Goal: Task Accomplishment & Management: Manage account settings

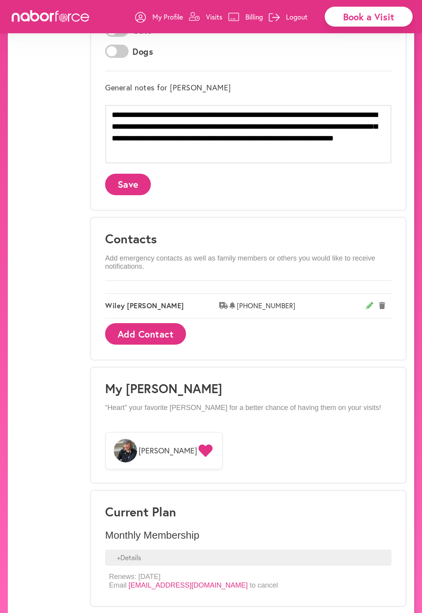
scroll to position [287, 0]
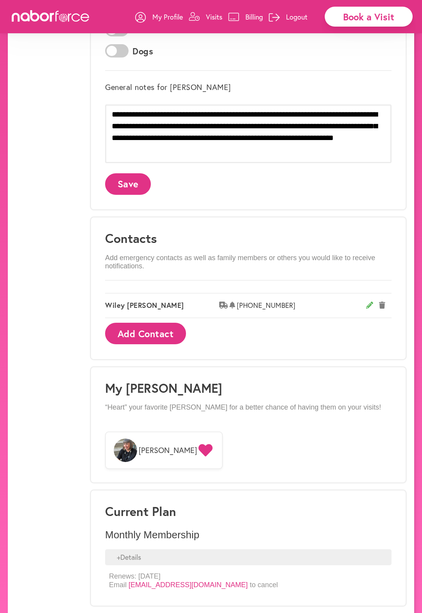
click at [137, 549] on div "+ Details" at bounding box center [248, 557] width 287 height 16
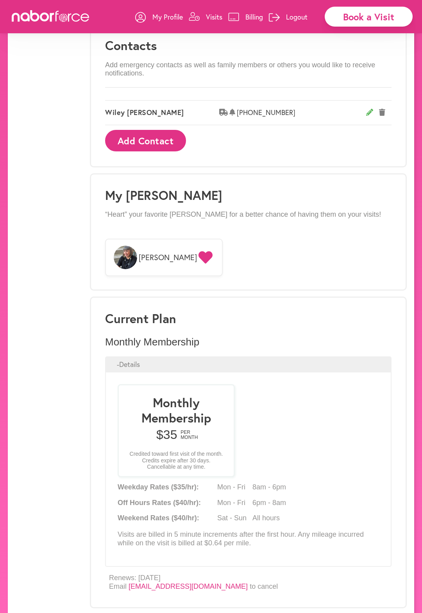
scroll to position [481, 0]
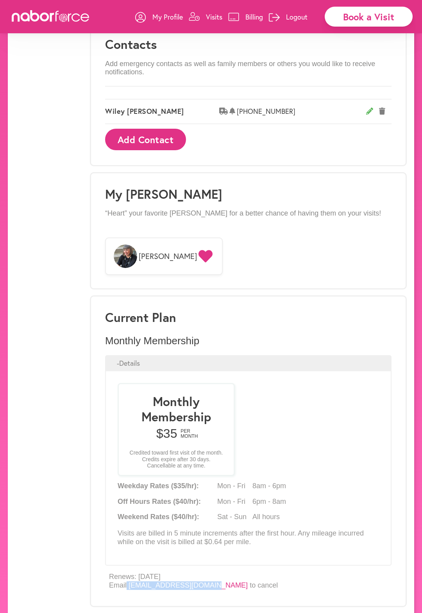
drag, startPoint x: 127, startPoint y: 571, endPoint x: 208, endPoint y: 571, distance: 80.9
click at [208, 572] on p "Renews: [DATE] Email [EMAIL_ADDRESS][DOMAIN_NAME] to cancel" at bounding box center [193, 580] width 169 height 17
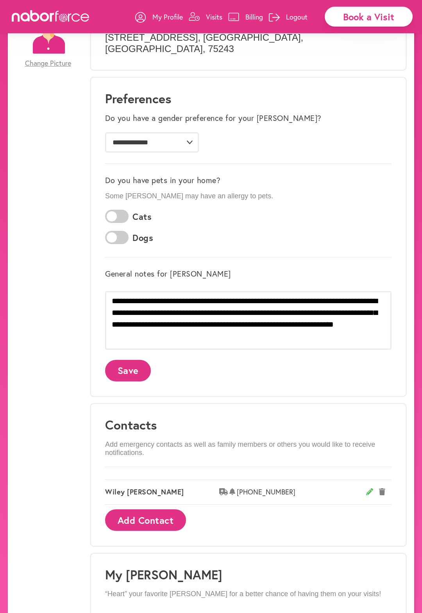
scroll to position [0, 0]
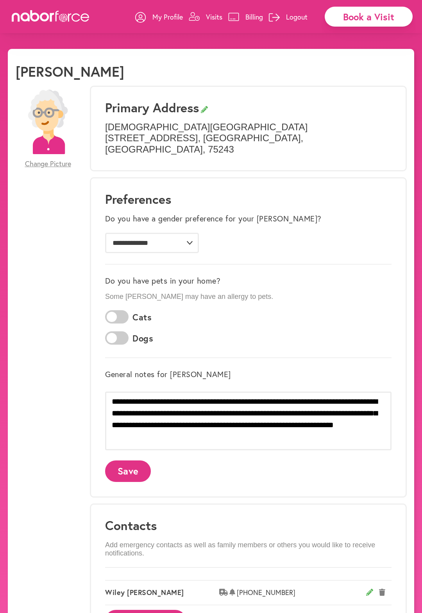
click at [164, 18] on p "My Profile" at bounding box center [167, 16] width 30 height 9
click at [207, 14] on p "Visits" at bounding box center [214, 16] width 16 height 9
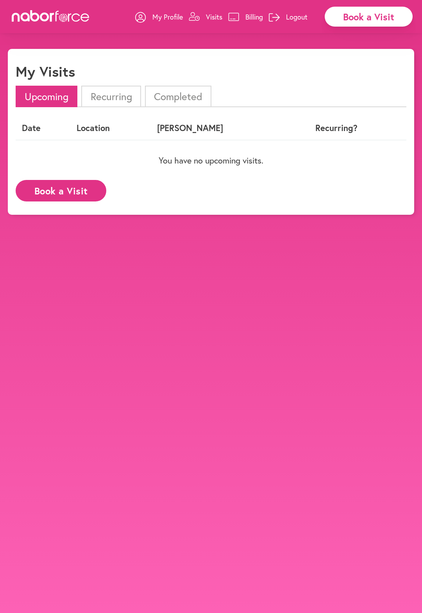
click at [250, 16] on p "Billing" at bounding box center [255, 16] width 18 height 9
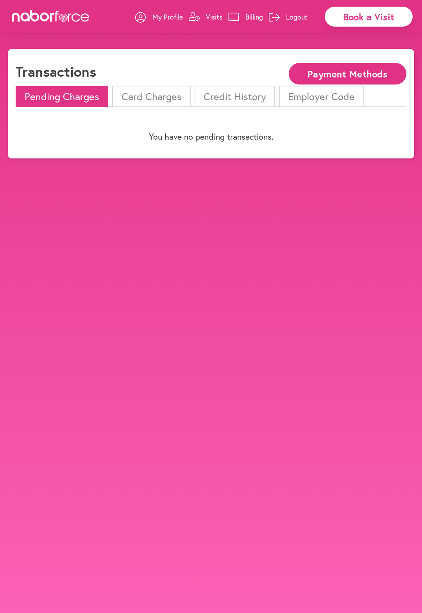
click at [133, 100] on li "Card Charges" at bounding box center [151, 97] width 78 height 22
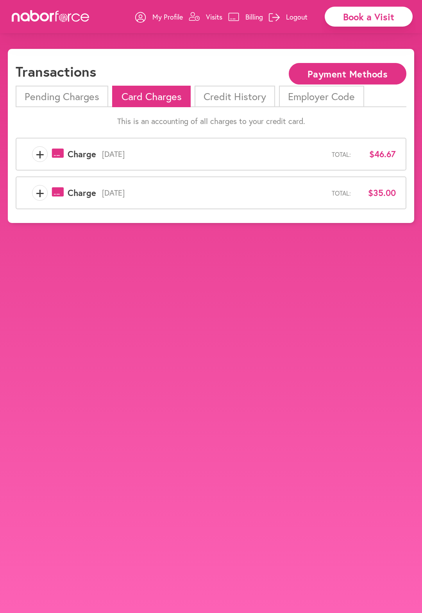
click at [221, 94] on li "Credit History" at bounding box center [235, 97] width 81 height 22
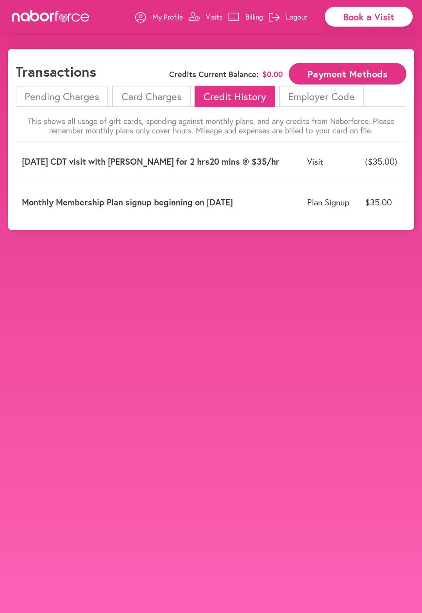
click at [319, 101] on li "Employer Code" at bounding box center [321, 97] width 85 height 22
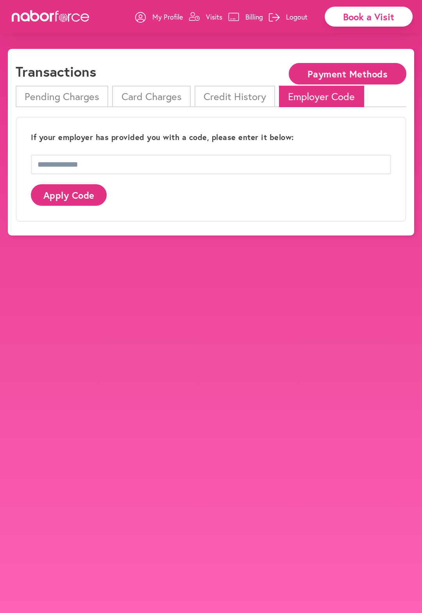
click at [257, 16] on p "Billing" at bounding box center [255, 16] width 18 height 9
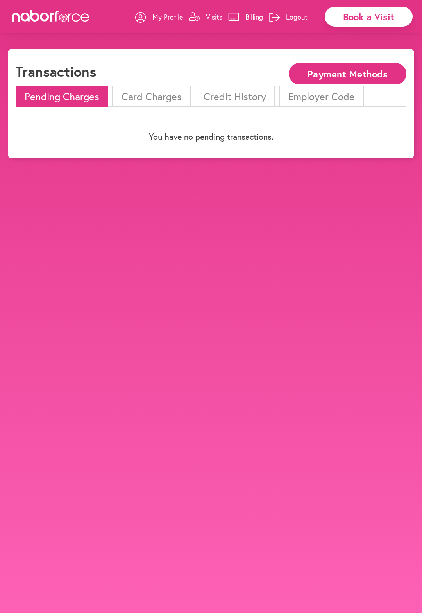
click at [154, 14] on p "My Profile" at bounding box center [167, 16] width 30 height 9
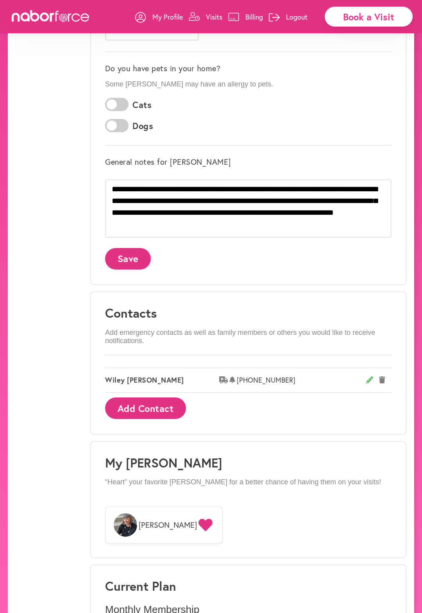
scroll to position [287, 0]
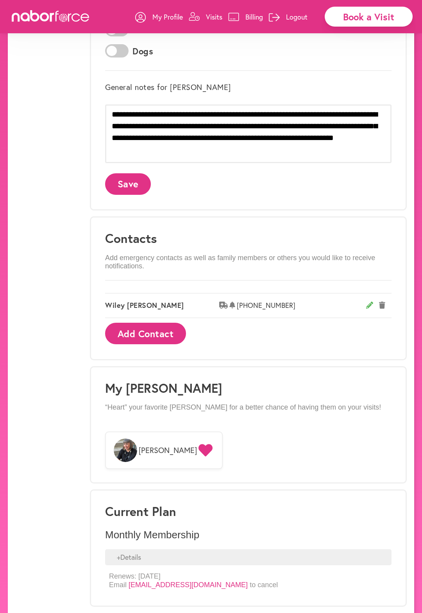
click at [124, 549] on div "+ Details" at bounding box center [248, 557] width 287 height 16
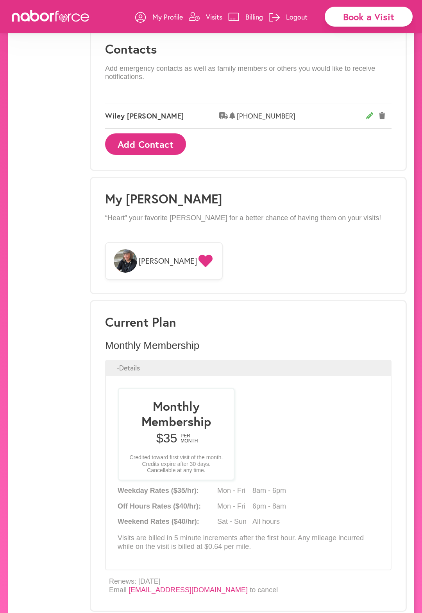
scroll to position [481, 0]
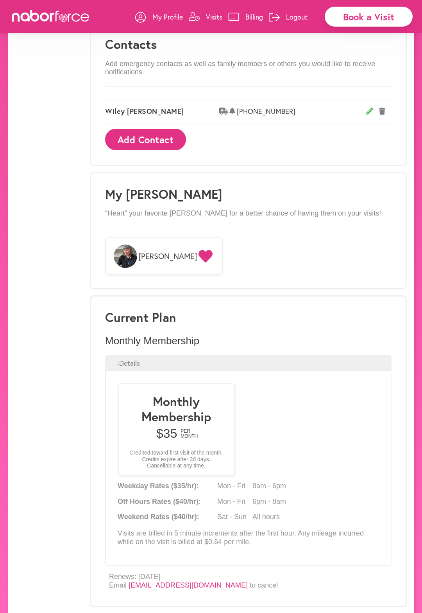
click at [159, 409] on div "Monthly Membership $ 35 per month Credited toward first visit of the month. Cre…" at bounding box center [176, 429] width 117 height 93
click at [177, 430] on div "Monthly Membership $ 35 per month Credited toward first visit of the month. Cre…" at bounding box center [176, 429] width 117 height 93
click at [160, 529] on p "Visits are billed in 5 minute increments after the first hour. Any mileage incu…" at bounding box center [249, 537] width 262 height 17
click at [161, 529] on p "Visits are billed in 5 minute increments after the first hour. Any mileage incu…" at bounding box center [249, 537] width 262 height 17
drag, startPoint x: 127, startPoint y: 571, endPoint x: 208, endPoint y: 572, distance: 81.0
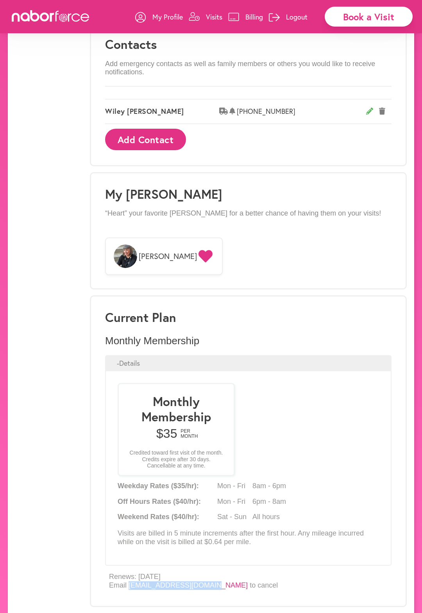
click at [208, 572] on p "Renews: [DATE] Email [EMAIL_ADDRESS][DOMAIN_NAME] to cancel" at bounding box center [193, 580] width 169 height 17
click at [278, 233] on div "[PERSON_NAME]" at bounding box center [248, 255] width 287 height 45
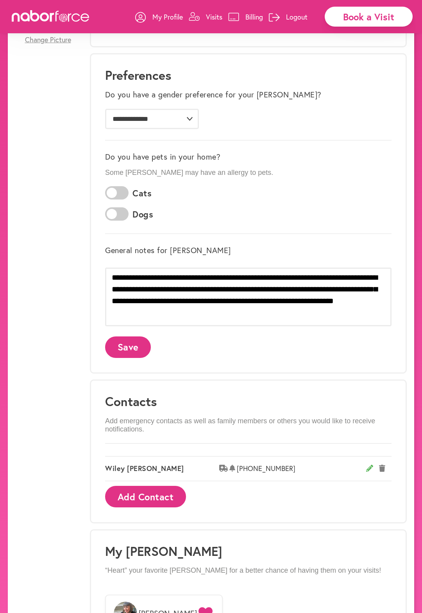
scroll to position [0, 0]
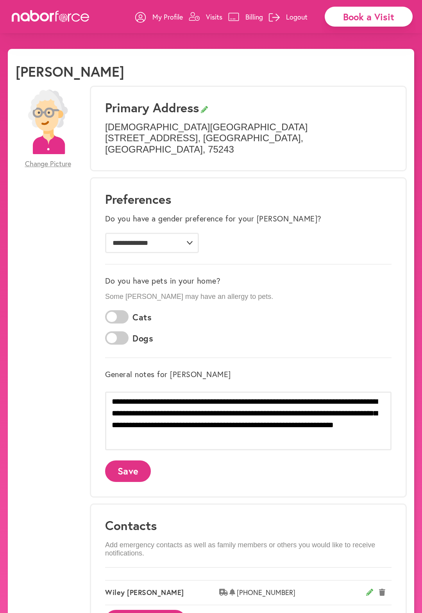
click at [161, 18] on p "My Profile" at bounding box center [167, 16] width 30 height 9
click at [212, 16] on p "Visits" at bounding box center [214, 16] width 16 height 9
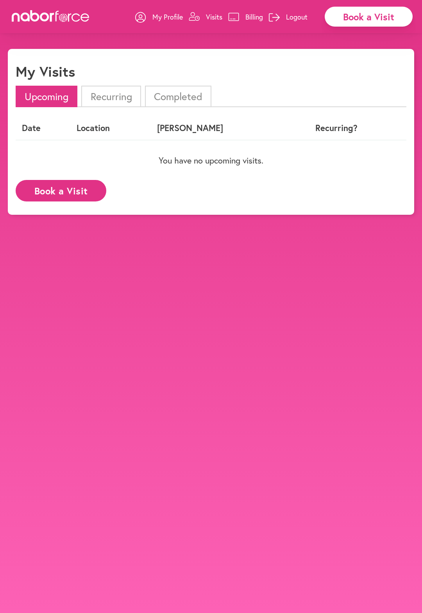
click at [252, 17] on p "Billing" at bounding box center [255, 16] width 18 height 9
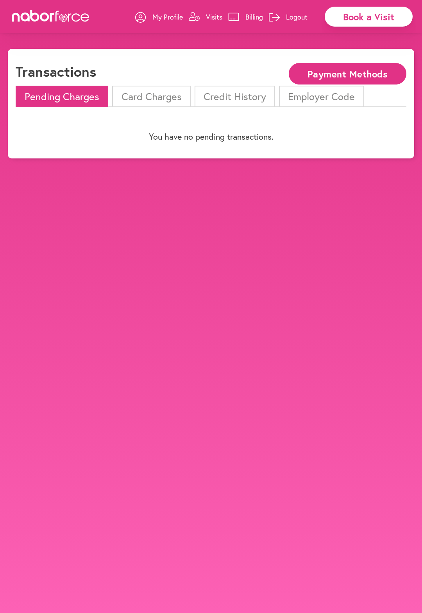
click at [136, 96] on li "Card Charges" at bounding box center [151, 97] width 78 height 22
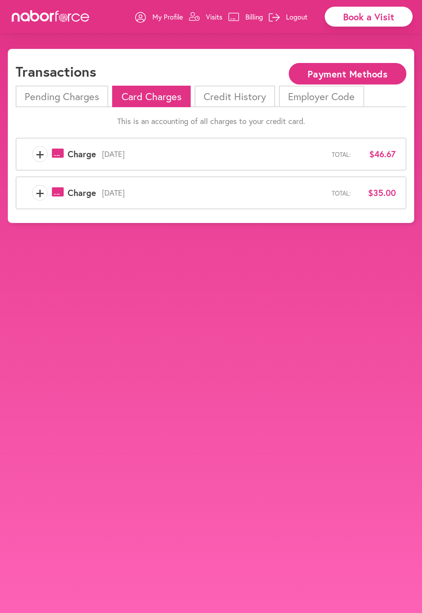
click at [212, 94] on li "Credit History" at bounding box center [235, 97] width 81 height 22
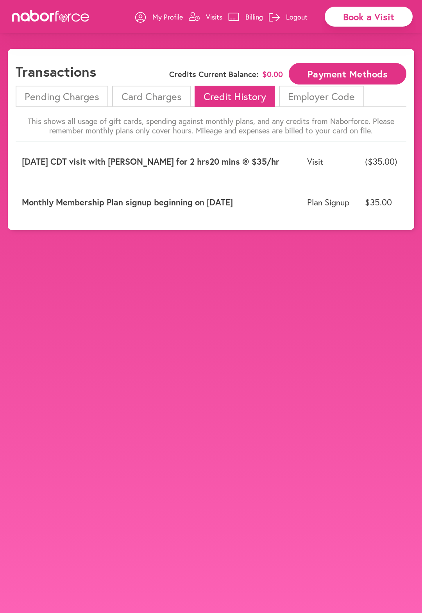
click at [309, 97] on li "Employer Code" at bounding box center [321, 97] width 85 height 22
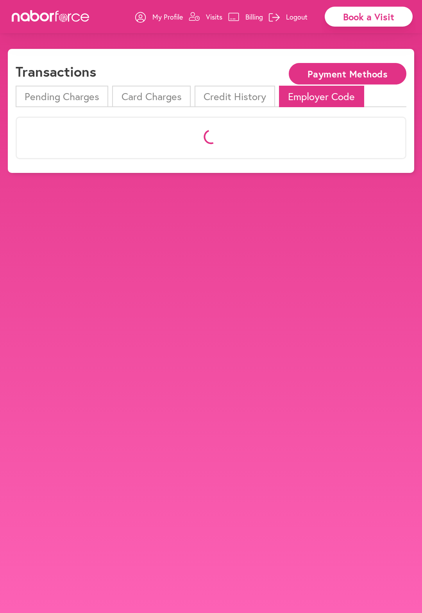
click at [317, 76] on button "Payment Methods" at bounding box center [348, 74] width 118 height 22
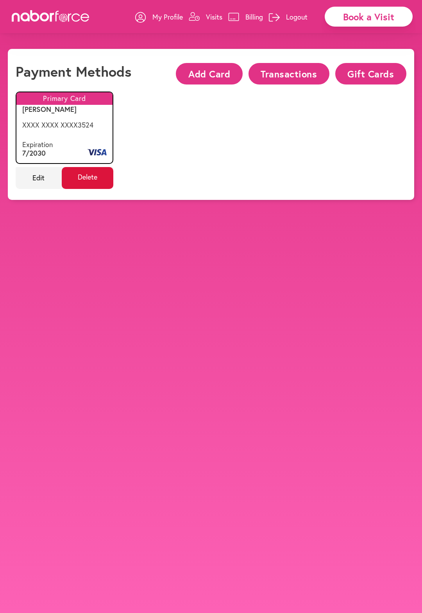
click at [92, 181] on span "Delete" at bounding box center [88, 178] width 52 height 22
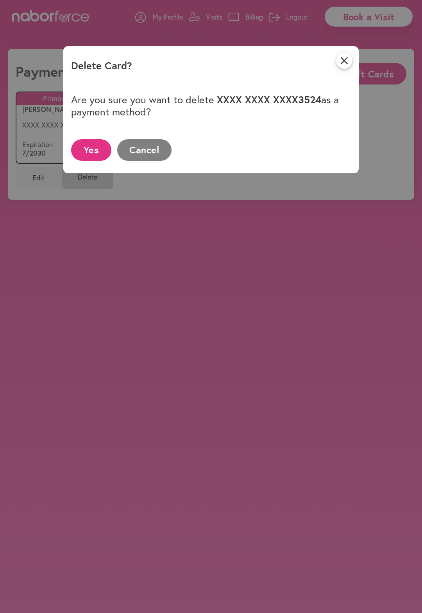
click at [86, 152] on button "Yes" at bounding box center [91, 150] width 40 height 22
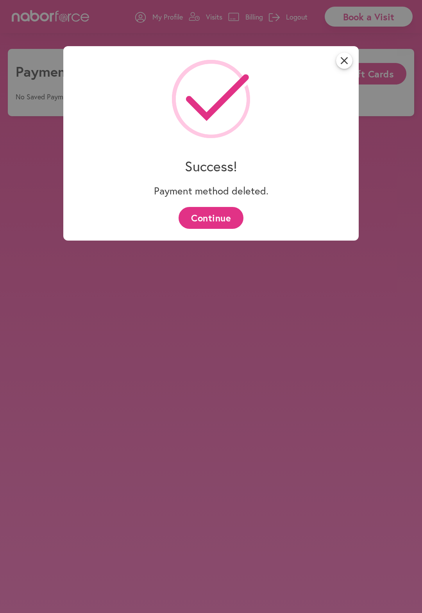
click at [204, 213] on button "Continue" at bounding box center [211, 218] width 65 height 22
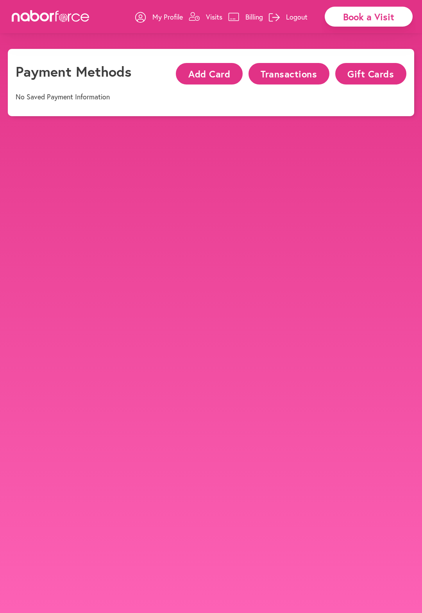
click at [158, 16] on p "My Profile" at bounding box center [167, 16] width 30 height 9
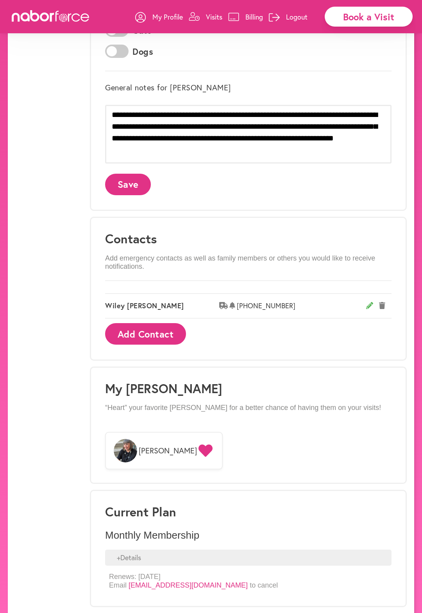
scroll to position [287, 0]
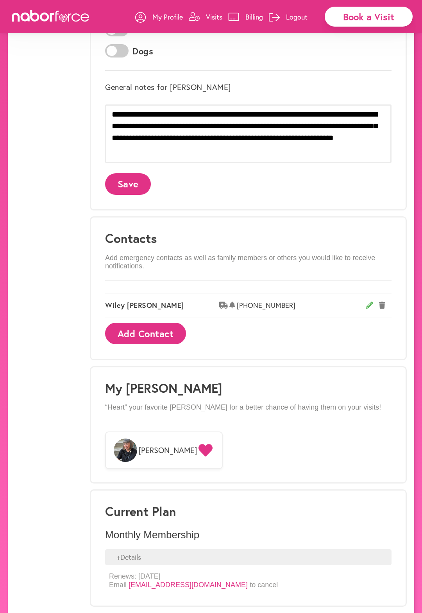
click at [119, 549] on div "+ Details" at bounding box center [248, 557] width 287 height 16
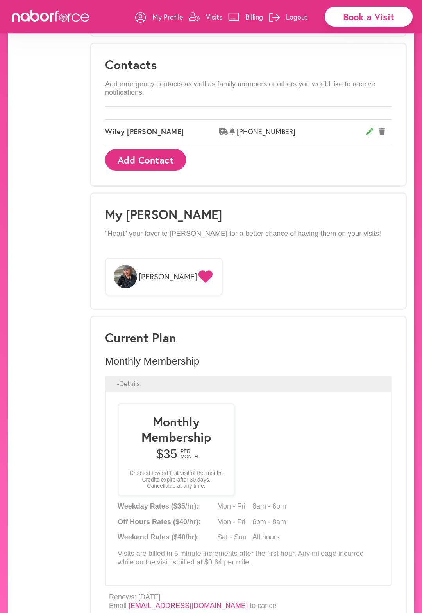
scroll to position [475, 0]
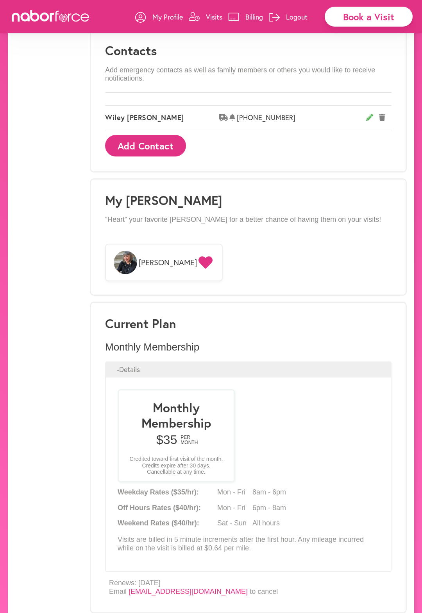
click at [159, 432] on p "$ 35 per month" at bounding box center [176, 439] width 103 height 15
